Goal: Task Accomplishment & Management: Manage account settings

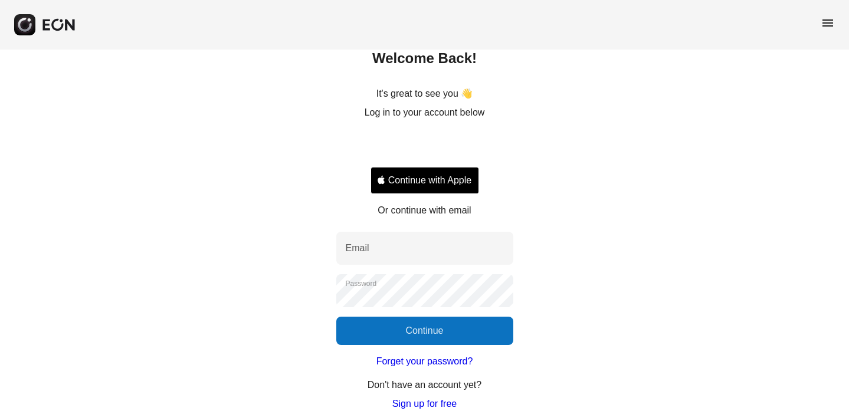
scroll to position [69, 0]
type input "**********"
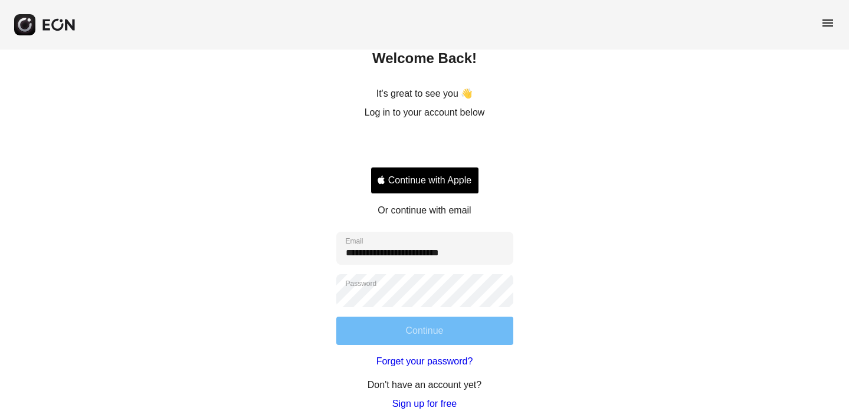
click at [403, 340] on button "Continue" at bounding box center [424, 331] width 177 height 28
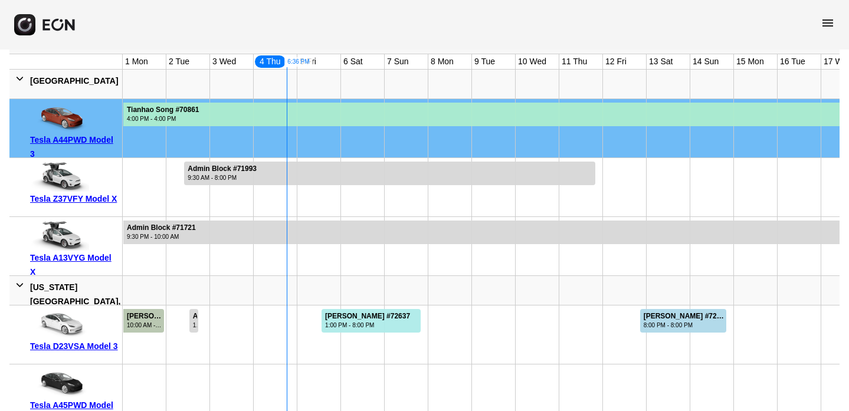
scroll to position [0, 0]
click at [150, 316] on div "Zhijie Chen #69517" at bounding box center [145, 316] width 36 height 9
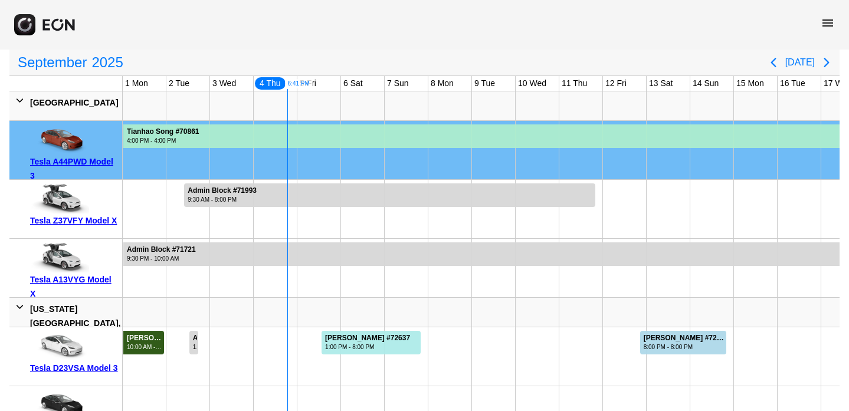
scroll to position [130, 0]
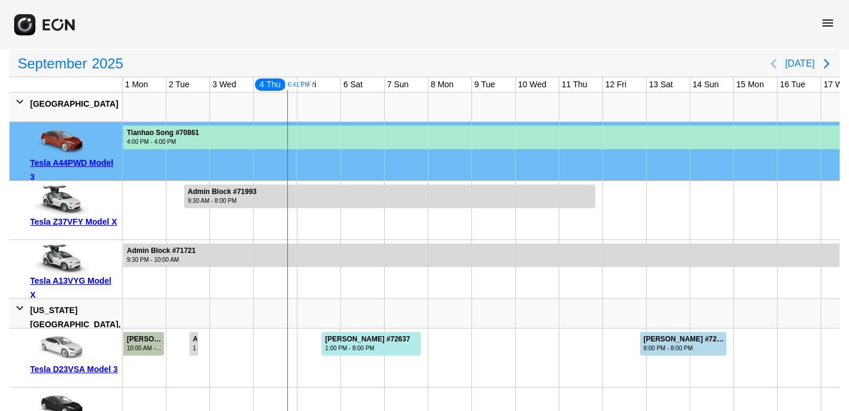
click at [776, 65] on icon "Previous page" at bounding box center [772, 63] width 5 height 9
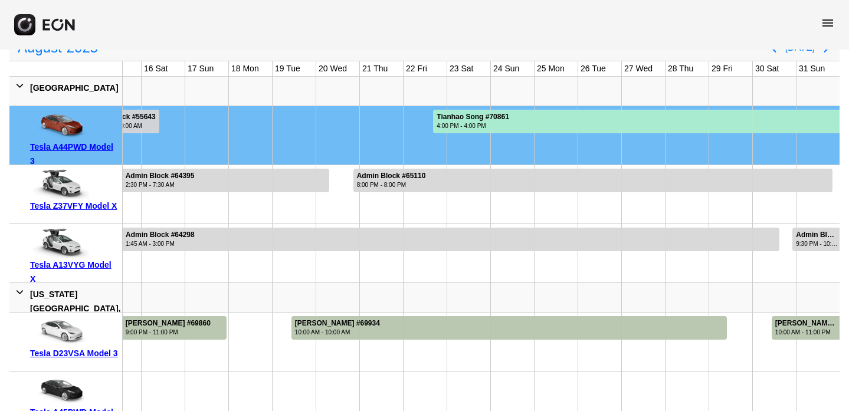
scroll to position [142, 0]
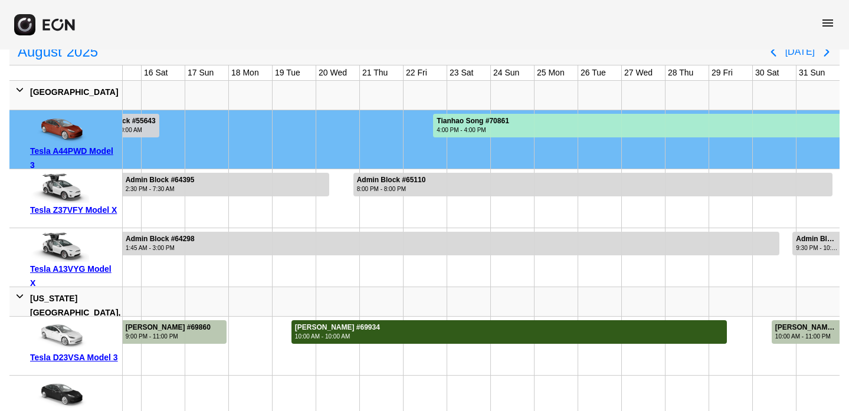
click at [553, 334] on div at bounding box center [508, 332] width 435 height 24
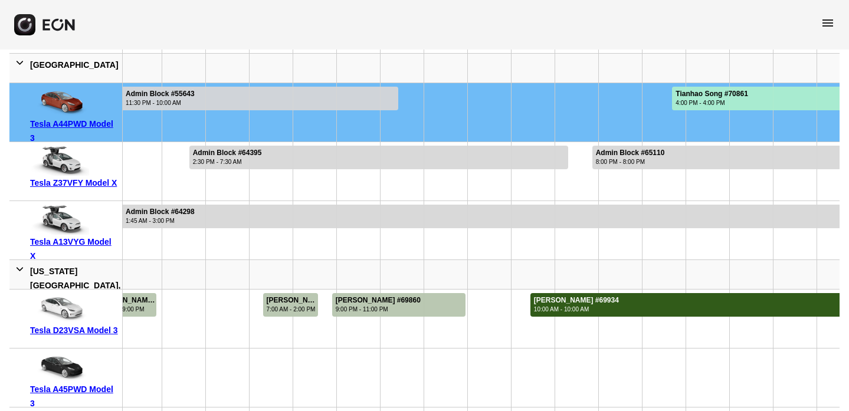
scroll to position [0, 375]
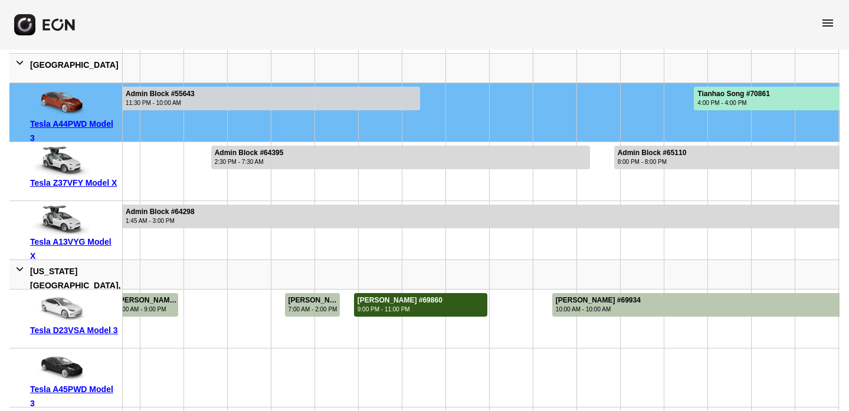
click at [402, 309] on div "9:00 PM - 11:00 PM" at bounding box center [399, 309] width 85 height 9
click at [318, 298] on div "Fisnik Bedrija #69111" at bounding box center [313, 300] width 51 height 9
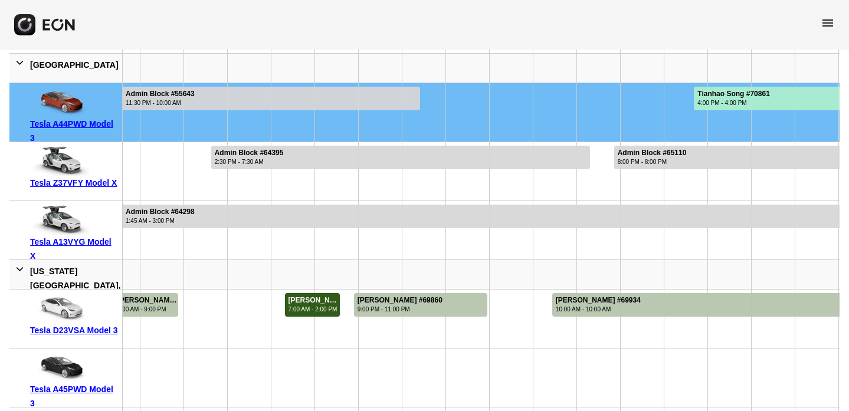
click at [318, 298] on div "Fisnik Bedrija #69111" at bounding box center [313, 300] width 51 height 9
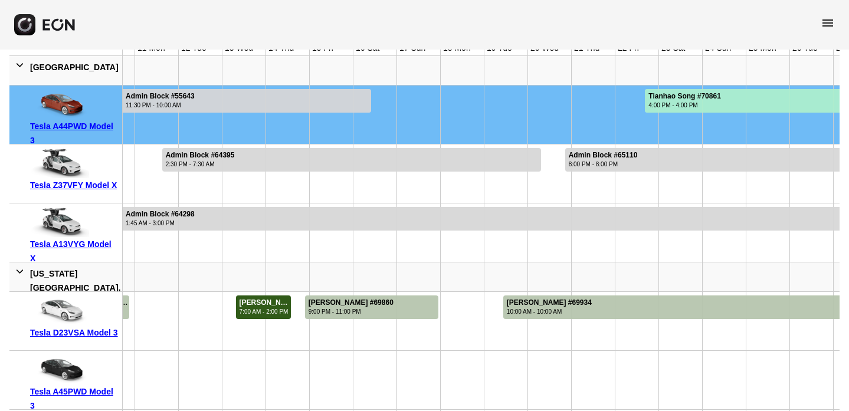
scroll to position [0, 369]
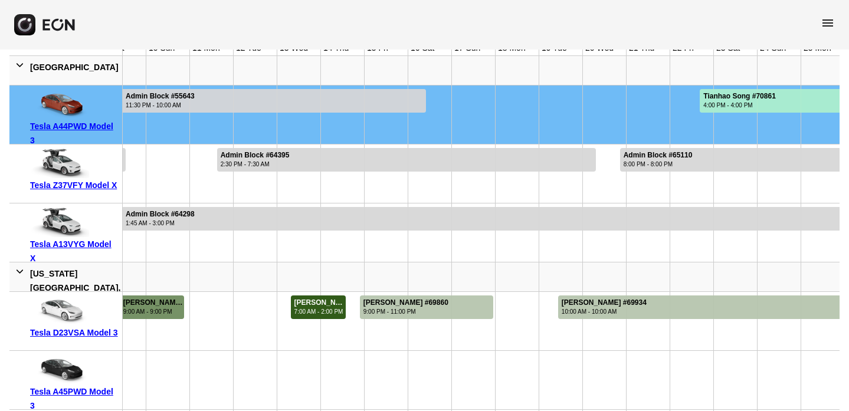
click at [170, 309] on div "9:00 AM - 9:00 PM" at bounding box center [153, 311] width 60 height 9
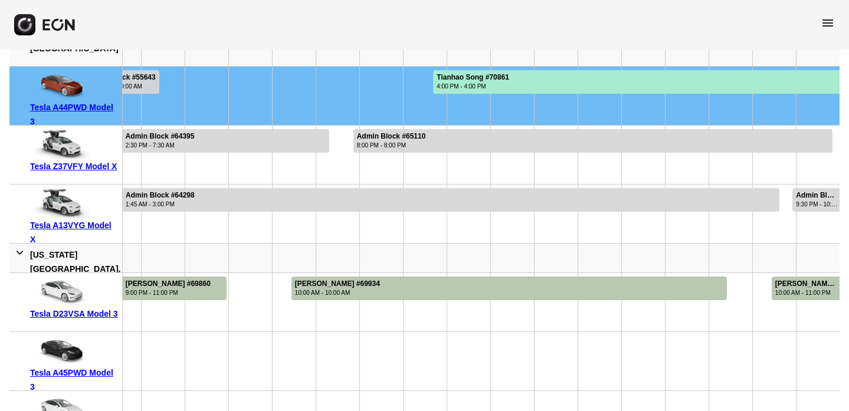
scroll to position [145, 0]
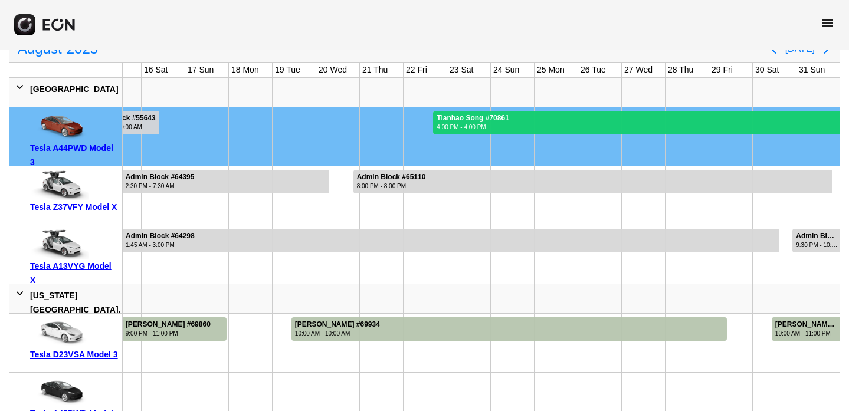
click at [550, 121] on div at bounding box center [636, 123] width 406 height 24
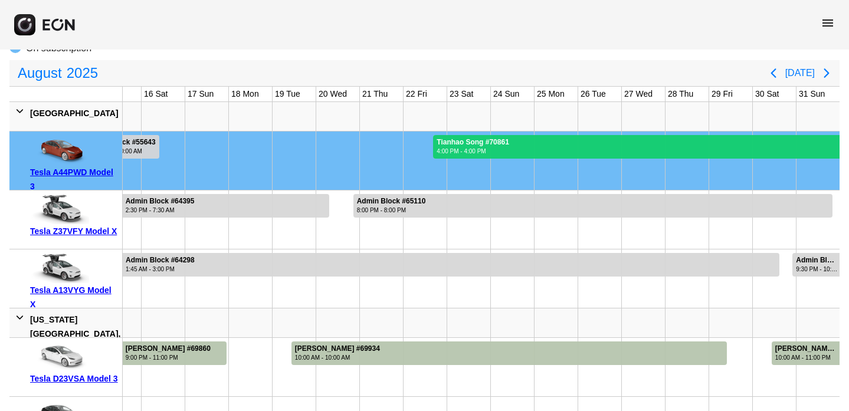
scroll to position [118, 0]
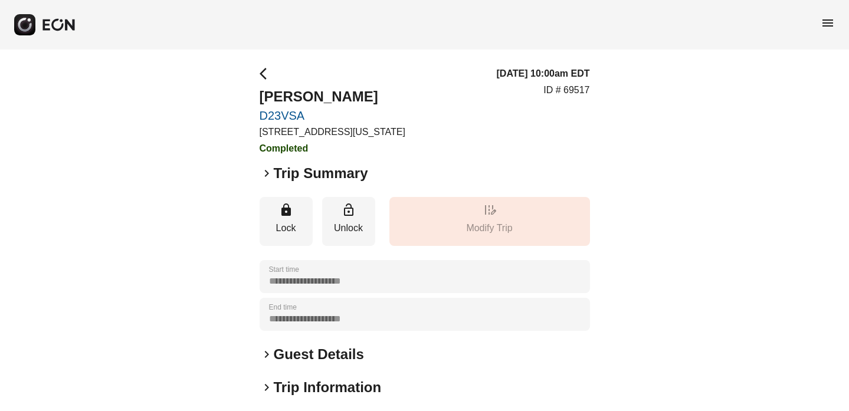
click at [722, 129] on div "**********" at bounding box center [424, 319] width 849 height 539
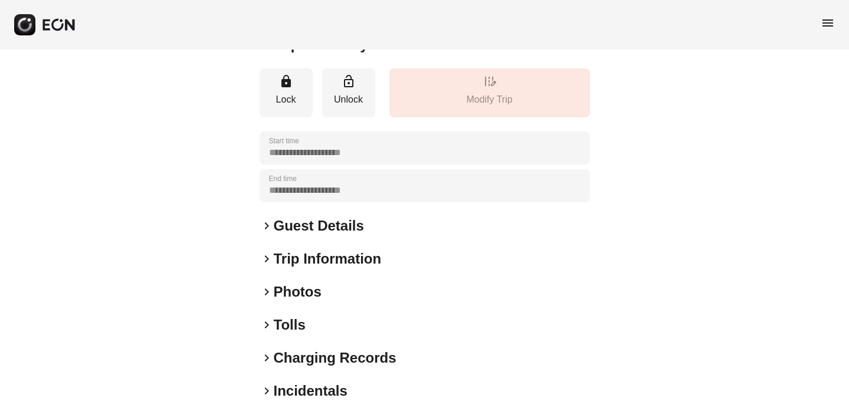
scroll to position [130, 0]
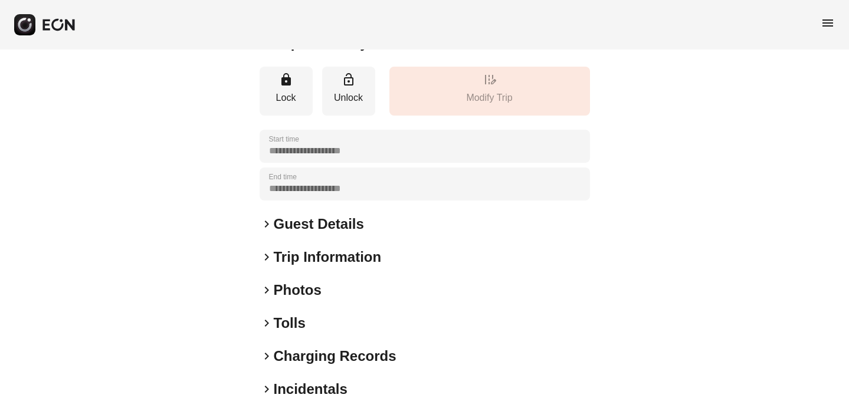
click at [265, 324] on span "keyboard_arrow_right" at bounding box center [267, 323] width 14 height 14
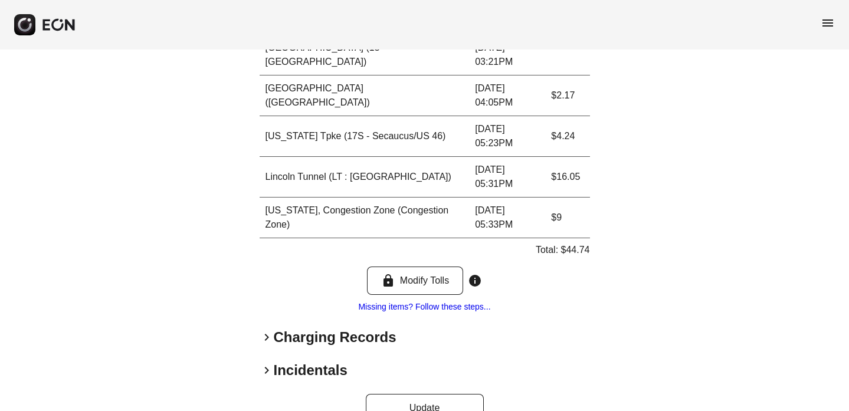
scroll to position [606, 0]
click at [267, 331] on span "keyboard_arrow_right" at bounding box center [267, 338] width 14 height 14
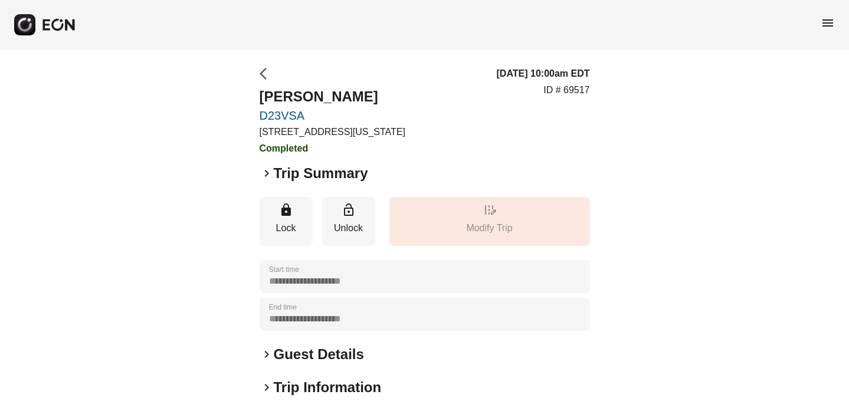
scroll to position [0, 0]
click at [267, 73] on span "arrow_back_ios" at bounding box center [267, 74] width 14 height 14
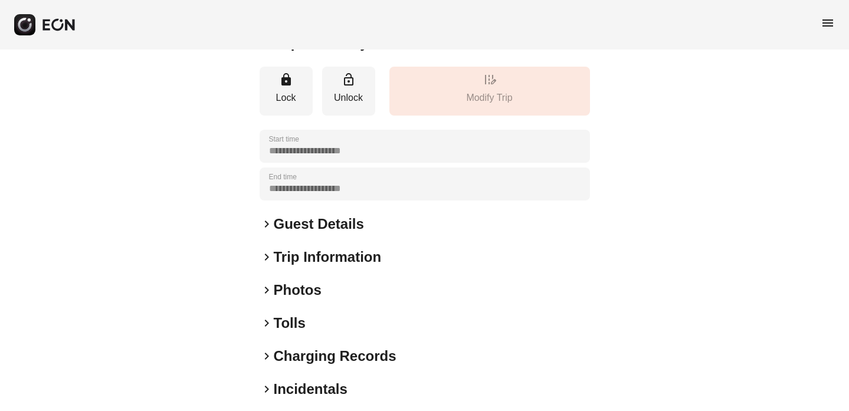
scroll to position [153, 0]
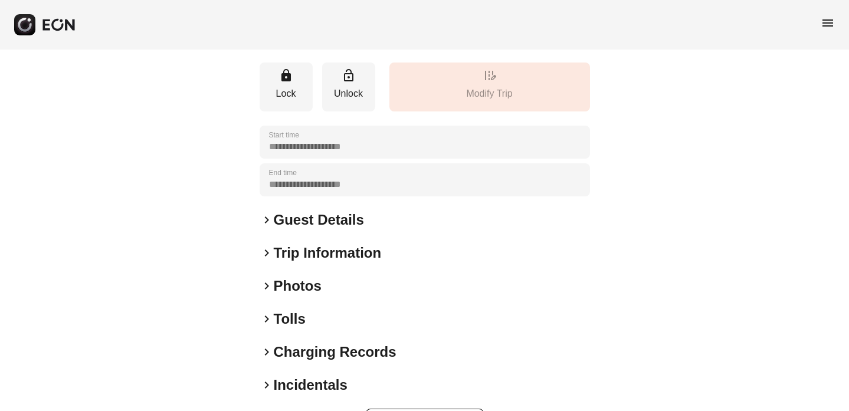
click at [269, 326] on span "keyboard_arrow_right" at bounding box center [267, 319] width 14 height 14
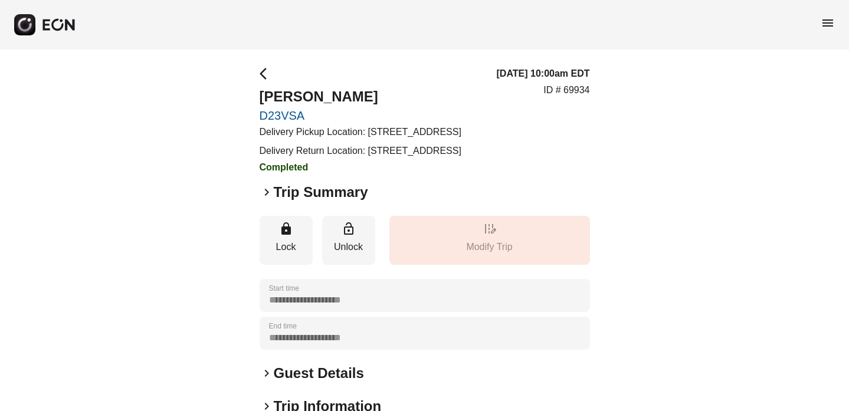
scroll to position [0, 0]
click at [265, 72] on span "arrow_back_ios" at bounding box center [267, 74] width 14 height 14
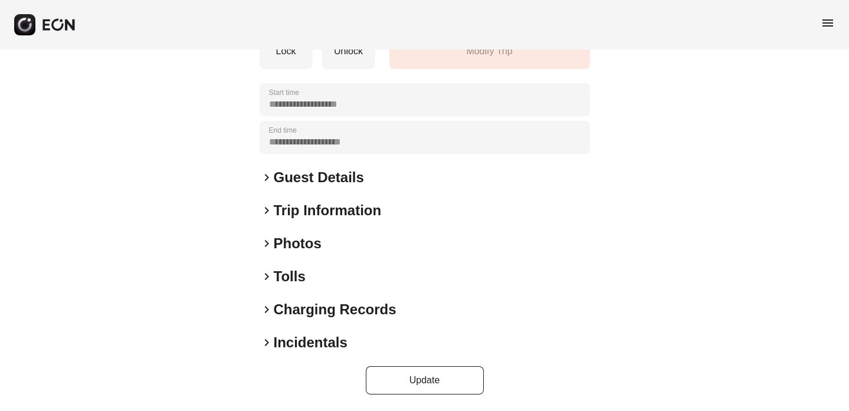
scroll to position [176, 0]
click at [266, 276] on span "keyboard_arrow_right" at bounding box center [267, 277] width 14 height 14
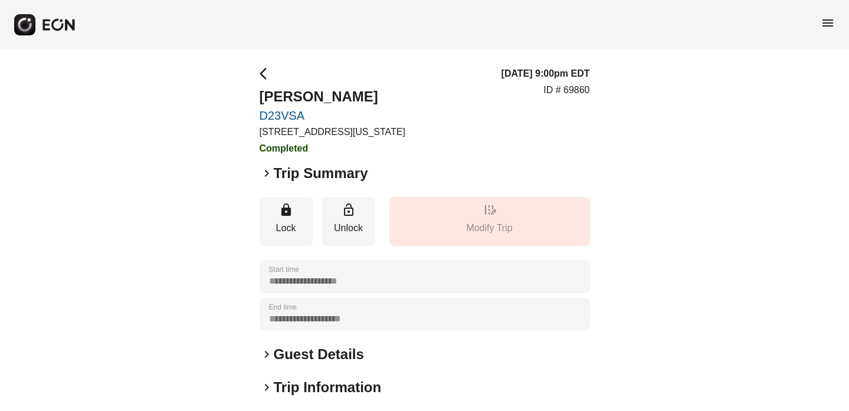
scroll to position [0, 0]
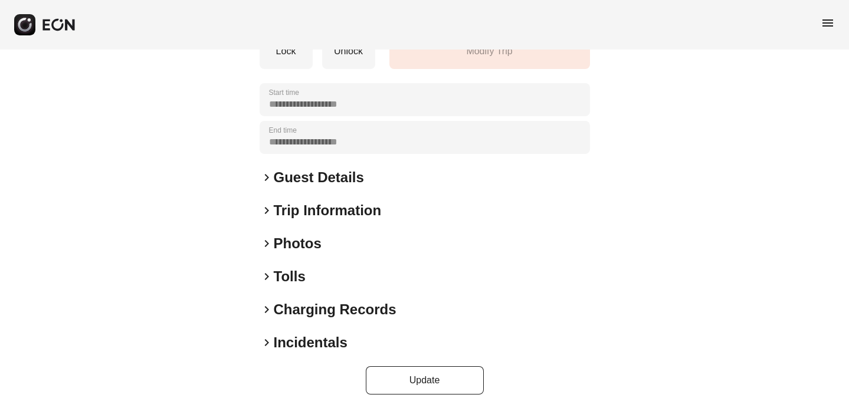
scroll to position [176, 0]
click at [274, 272] on h2 "Tolls" at bounding box center [290, 277] width 32 height 19
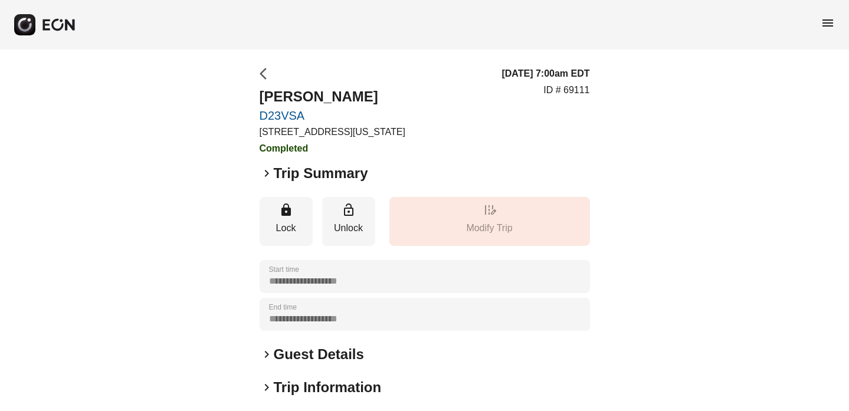
scroll to position [0, 0]
click at [263, 73] on span "arrow_back_ios" at bounding box center [267, 74] width 14 height 14
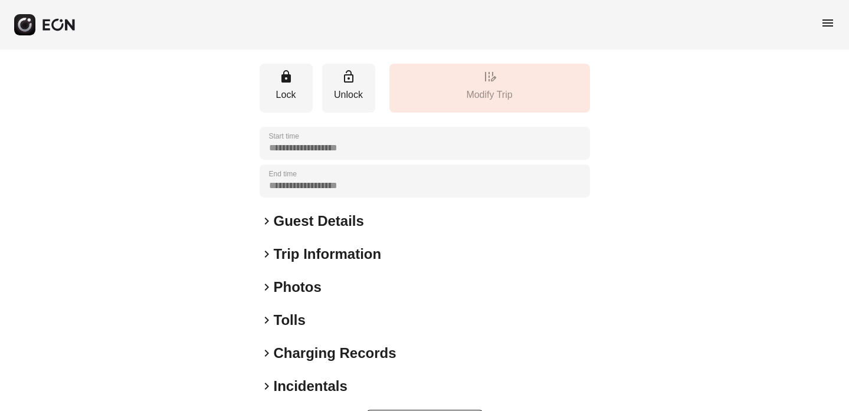
scroll to position [137, 0]
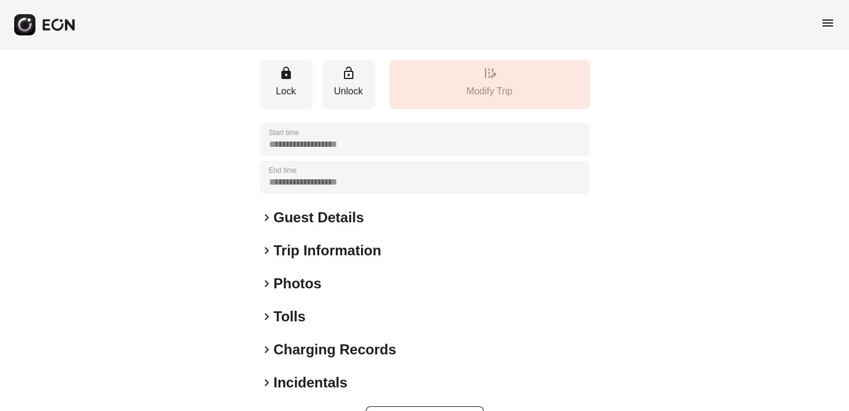
click at [271, 314] on span "keyboard_arrow_right" at bounding box center [267, 317] width 14 height 14
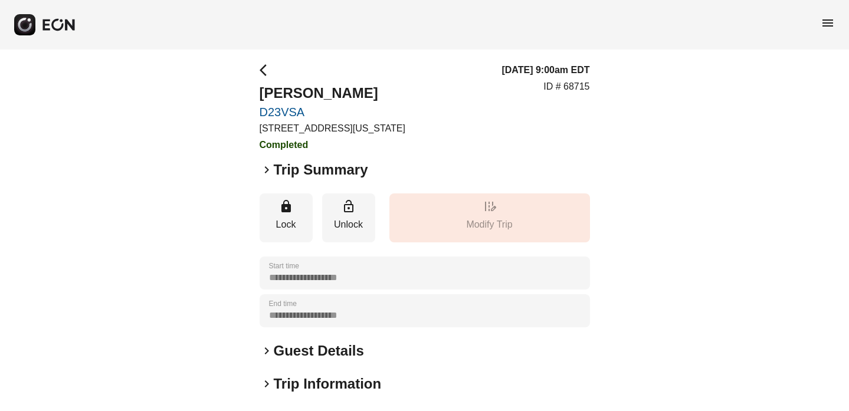
scroll to position [0, 0]
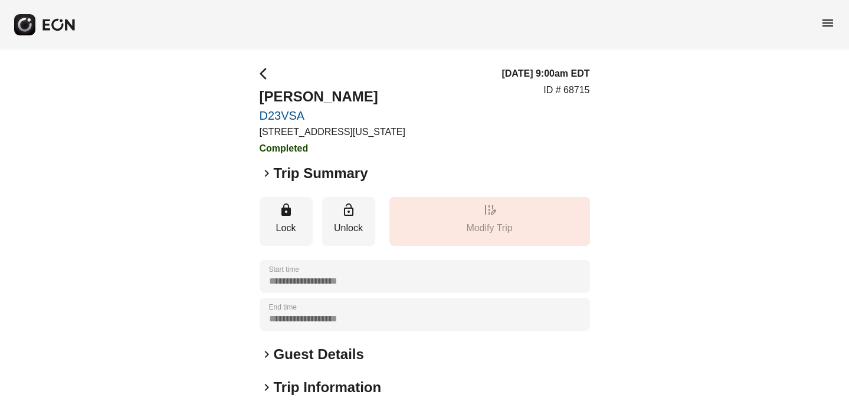
click at [266, 359] on span "keyboard_arrow_right" at bounding box center [267, 354] width 14 height 14
click at [261, 172] on span "keyboard_arrow_right" at bounding box center [267, 173] width 14 height 14
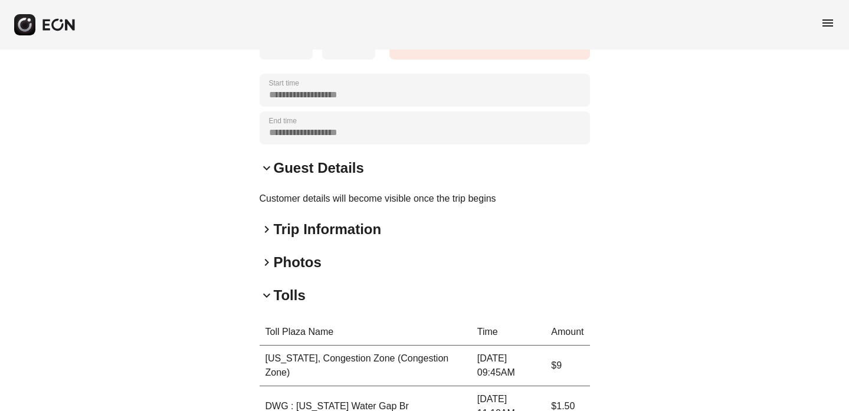
scroll to position [445, 0]
click at [268, 232] on span "keyboard_arrow_right" at bounding box center [267, 229] width 14 height 14
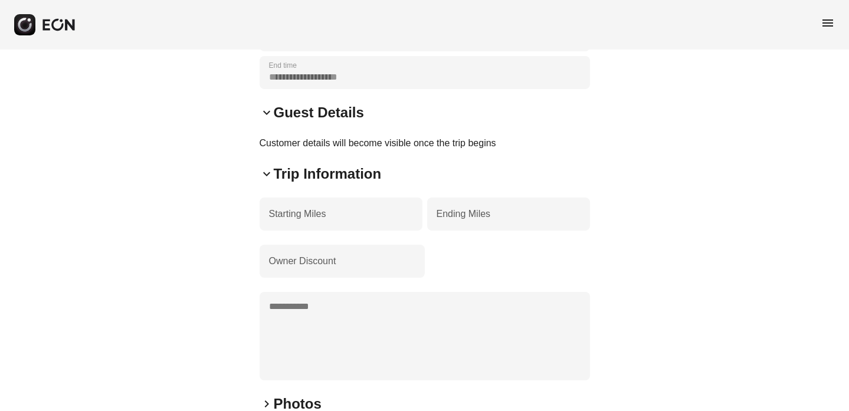
scroll to position [498, 0]
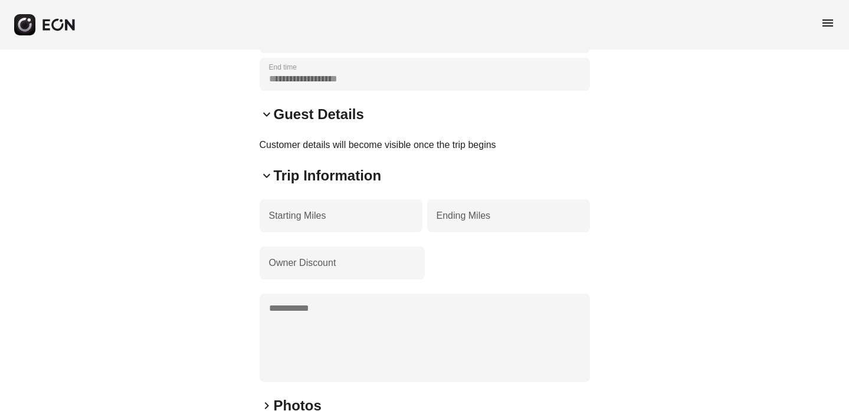
click at [268, 175] on span "keyboard_arrow_down" at bounding box center [267, 176] width 14 height 14
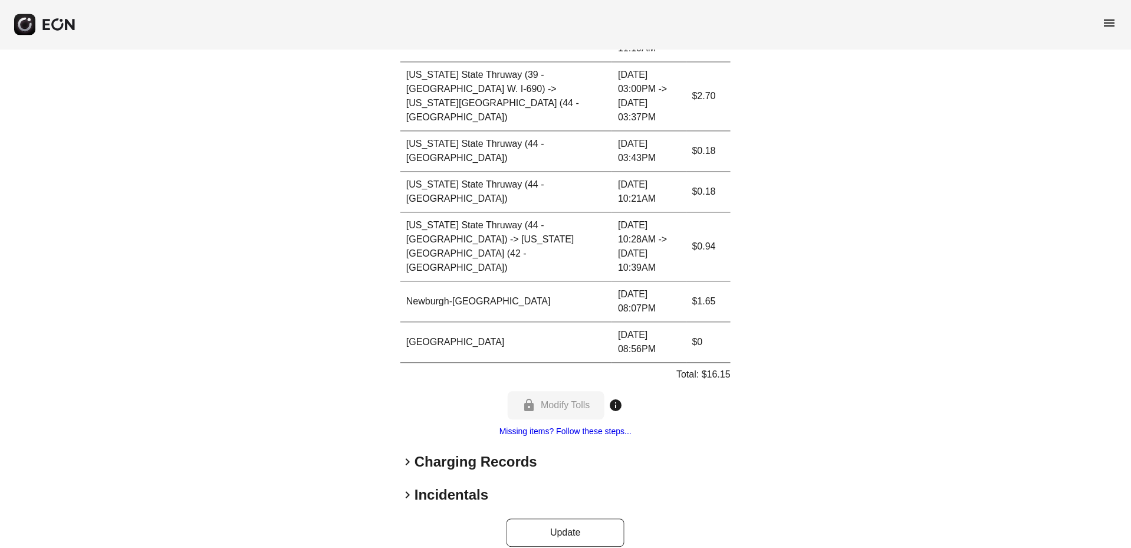
scroll to position [810, 0]
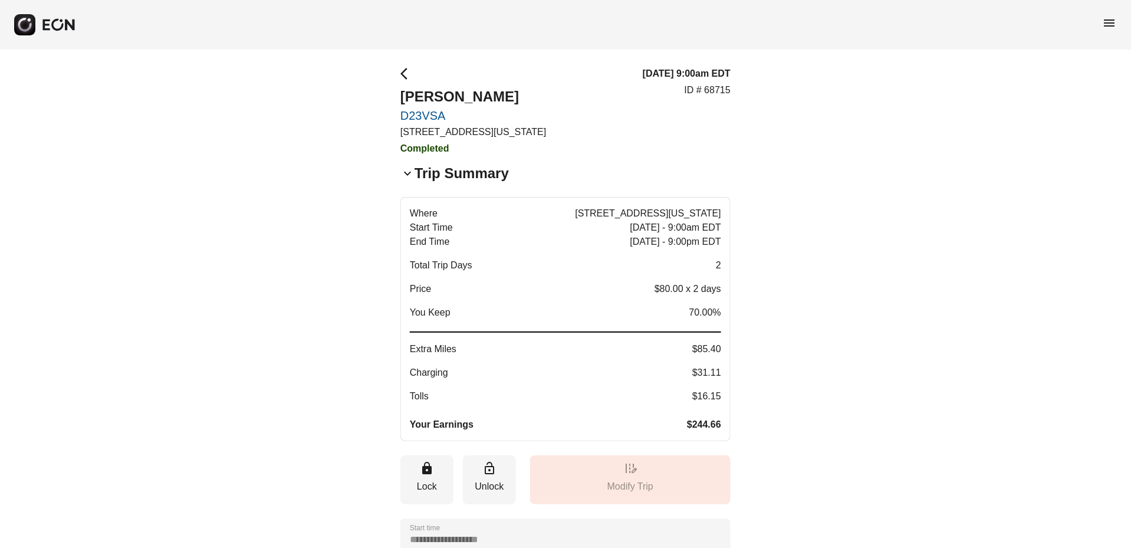
scroll to position [0, 0]
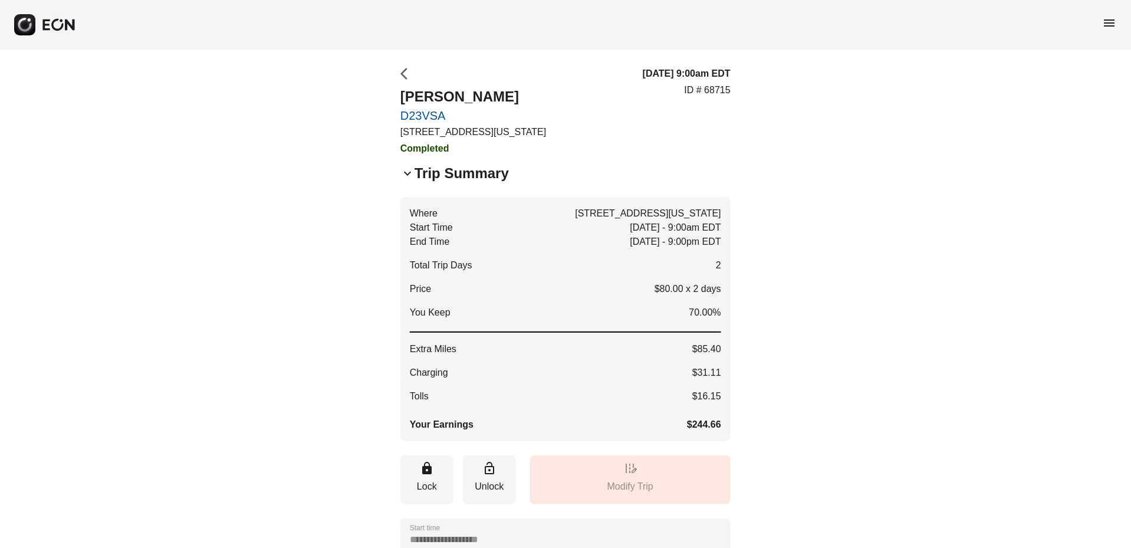
click at [406, 77] on span "arrow_back_ios" at bounding box center [407, 74] width 14 height 14
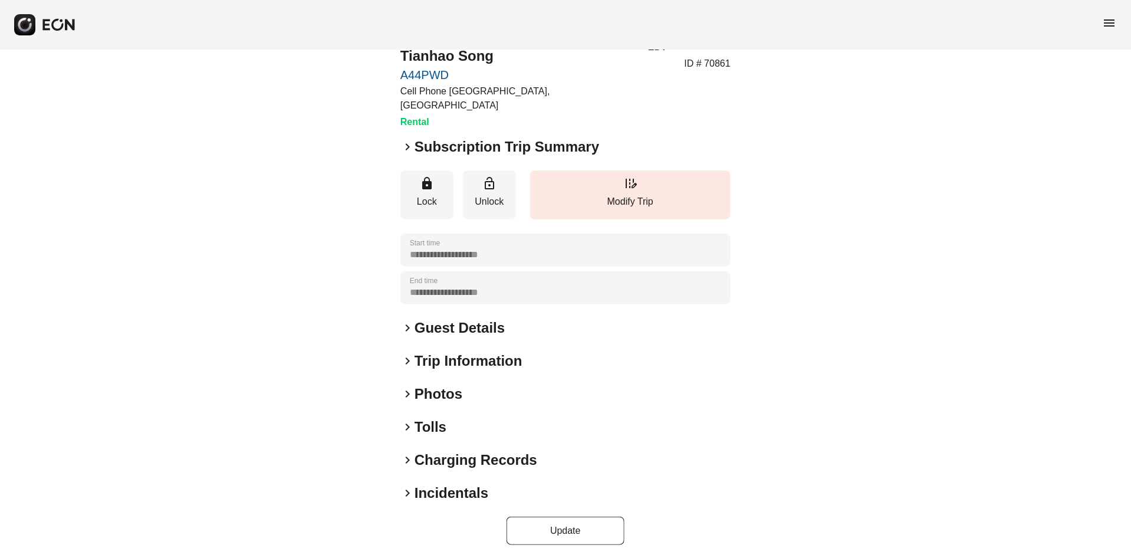
scroll to position [40, 0]
click at [409, 421] on span "keyboard_arrow_right" at bounding box center [407, 428] width 14 height 14
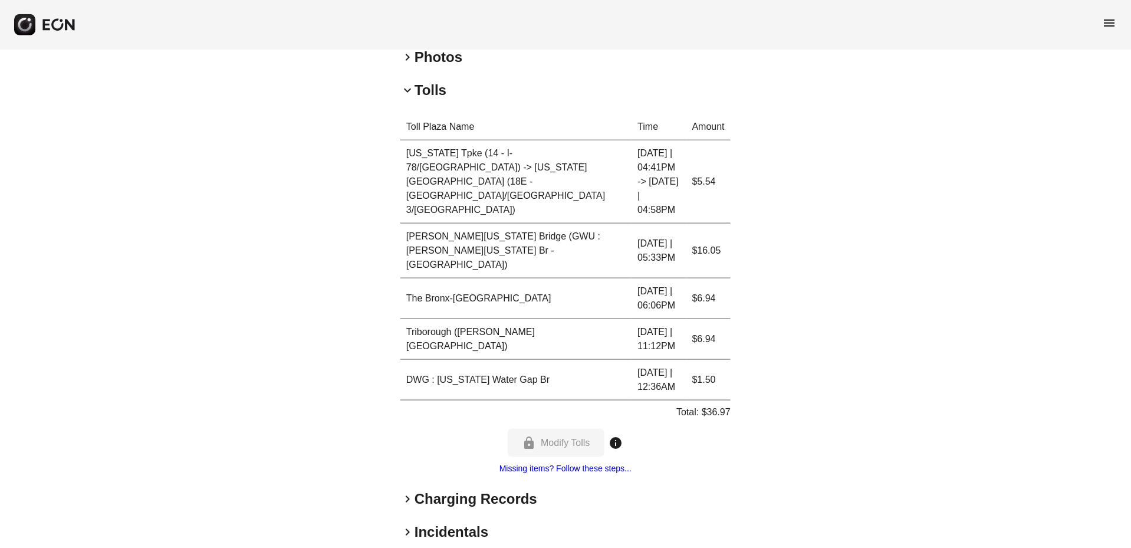
scroll to position [380, 0]
click at [409, 490] on span "keyboard_arrow_right" at bounding box center [407, 497] width 14 height 14
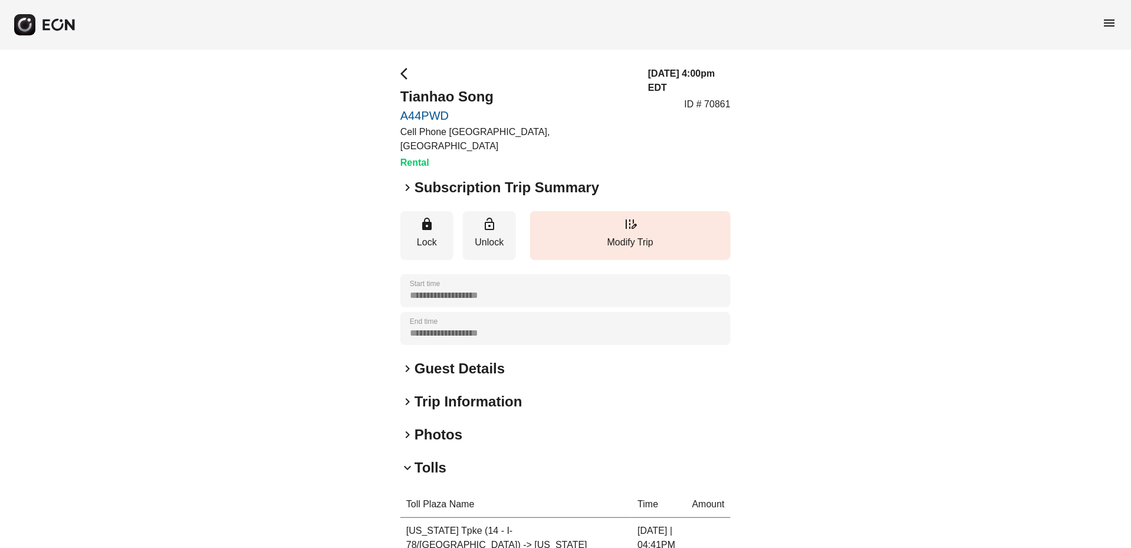
scroll to position [0, 0]
